Goal: Find specific page/section: Find specific page/section

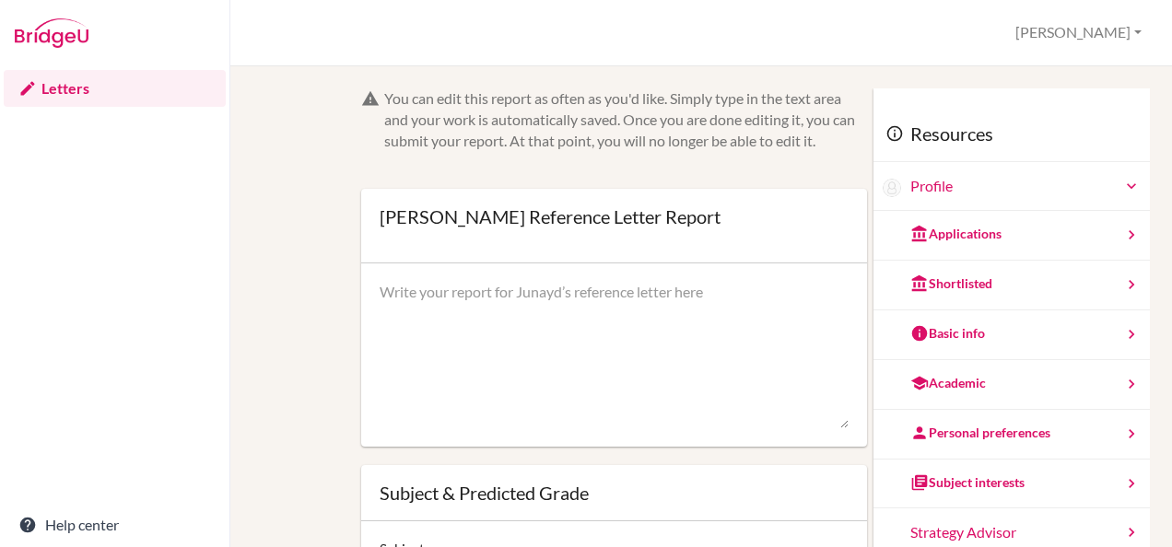
click at [72, 92] on link "Letters" at bounding box center [115, 88] width 222 height 37
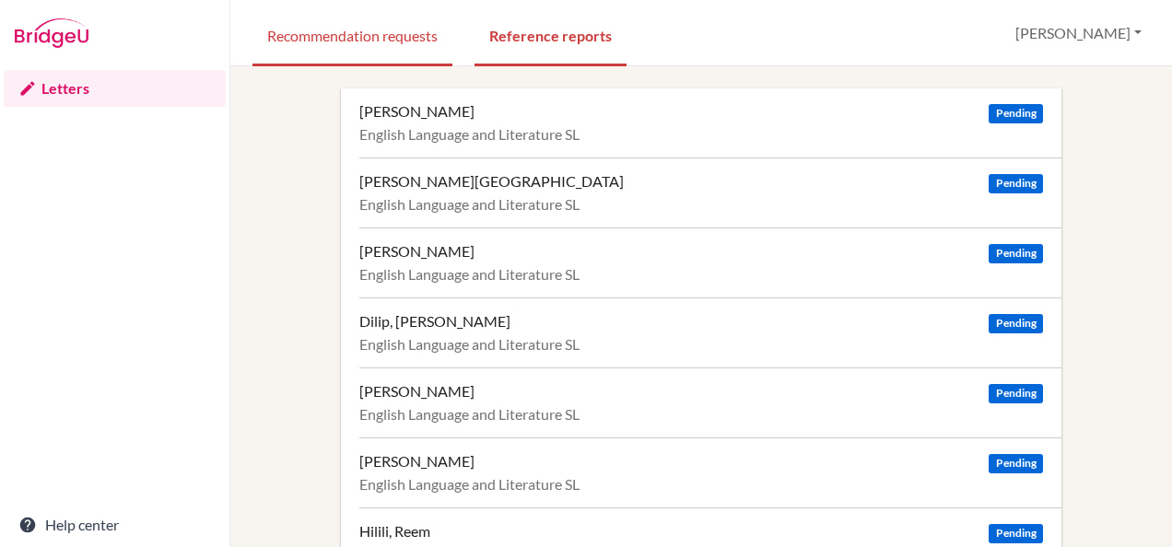
click at [335, 40] on link "Recommendation requests" at bounding box center [353, 35] width 200 height 64
